Goal: Book appointment/travel/reservation

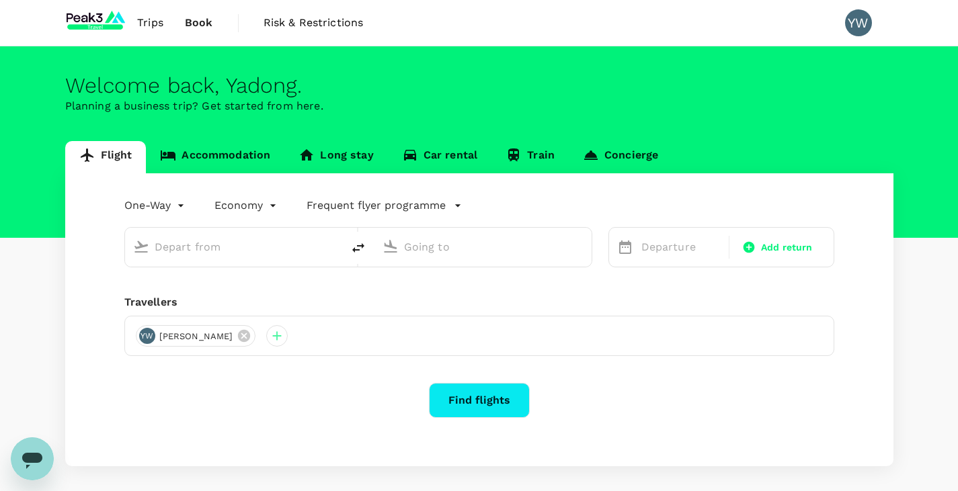
type input "roundtrip"
type input "[GEOGRAPHIC_DATA] (DUB)"
type input "Belgrade [PERSON_NAME] (BEG)"
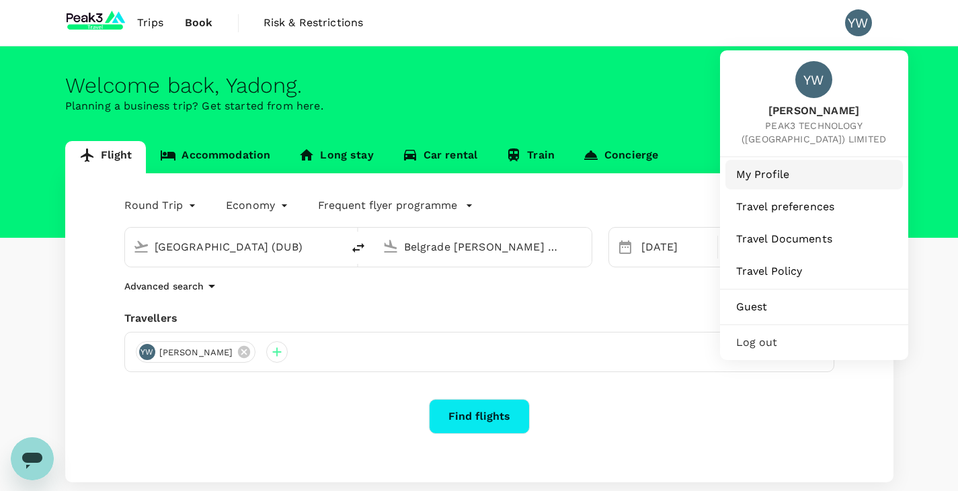
click at [786, 170] on span "My Profile" at bounding box center [814, 175] width 156 height 16
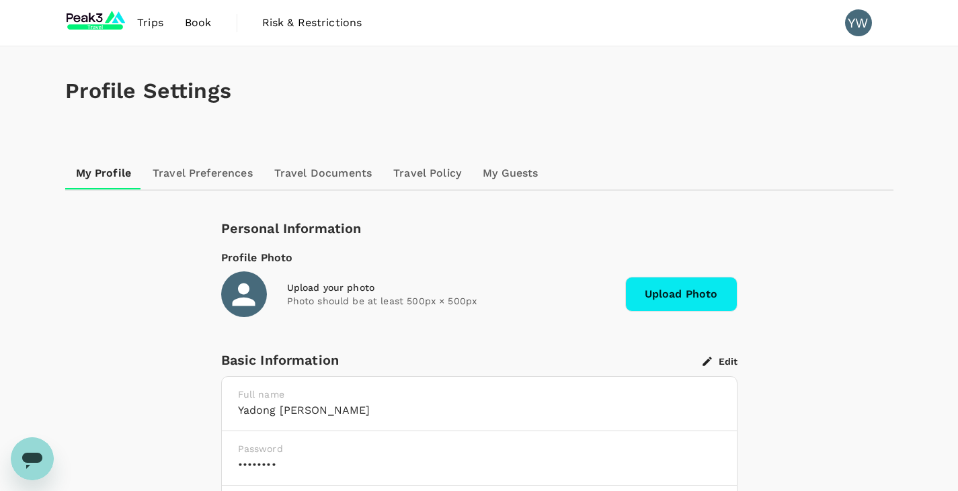
click at [432, 170] on link "Travel Policy" at bounding box center [426, 173] width 89 height 32
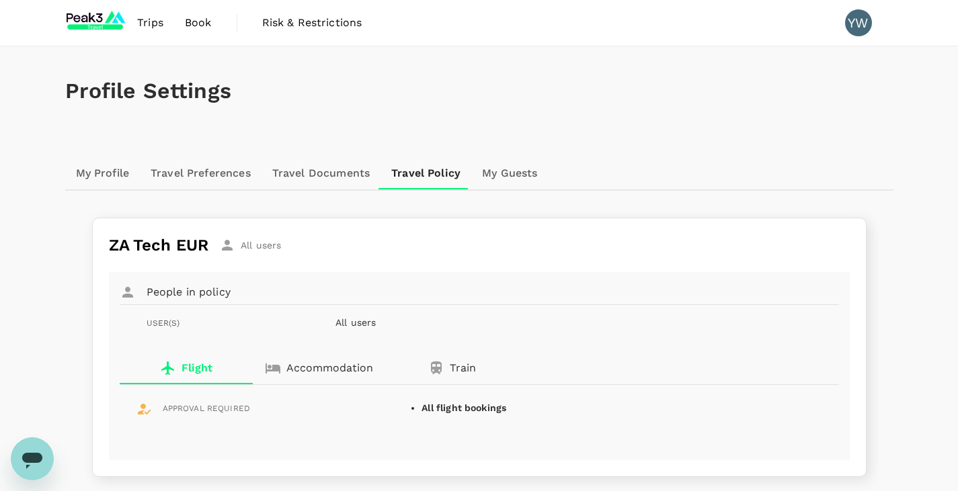
click at [114, 173] on link "My Profile" at bounding box center [102, 173] width 75 height 32
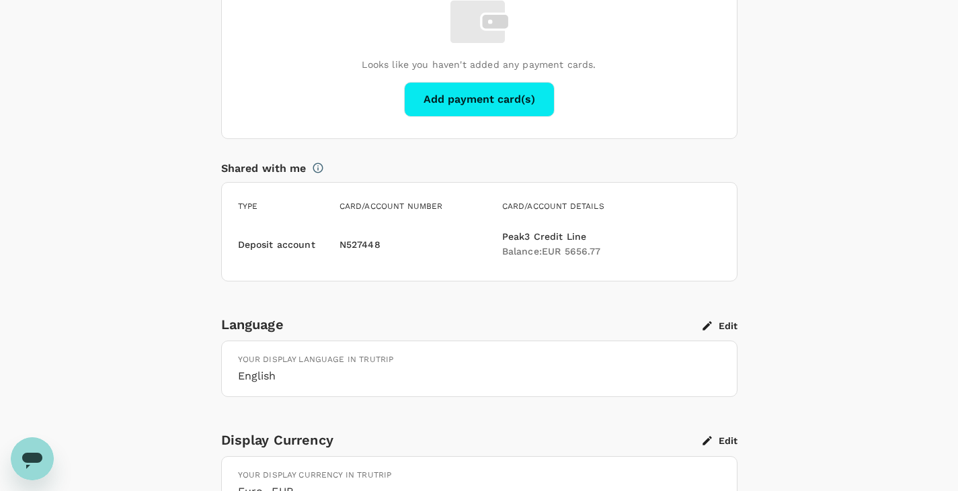
scroll to position [1003, 0]
